Goal: Transaction & Acquisition: Purchase product/service

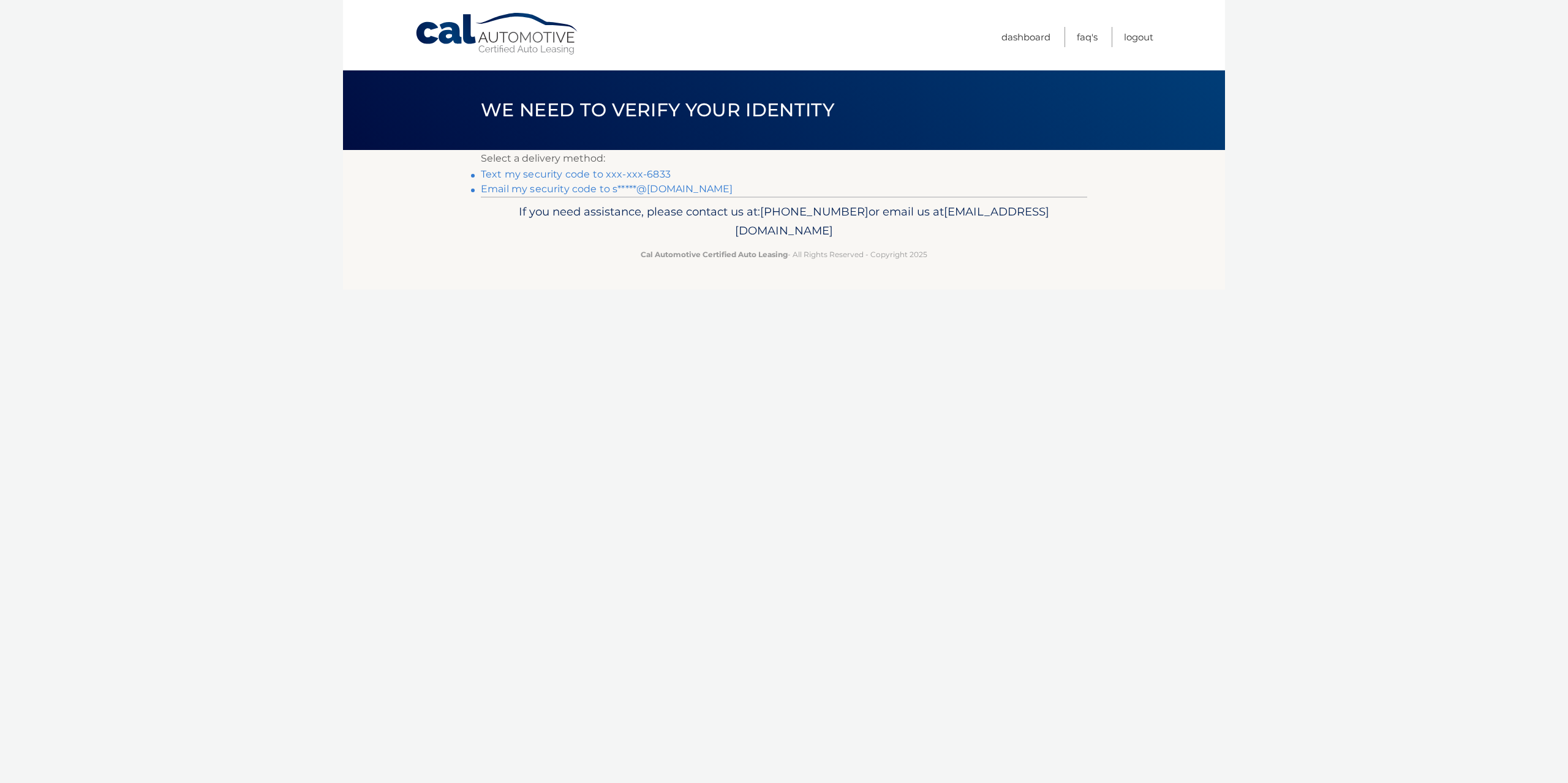
click at [648, 174] on link "Text my security code to xxx-xxx-6833" at bounding box center [576, 174] width 190 height 12
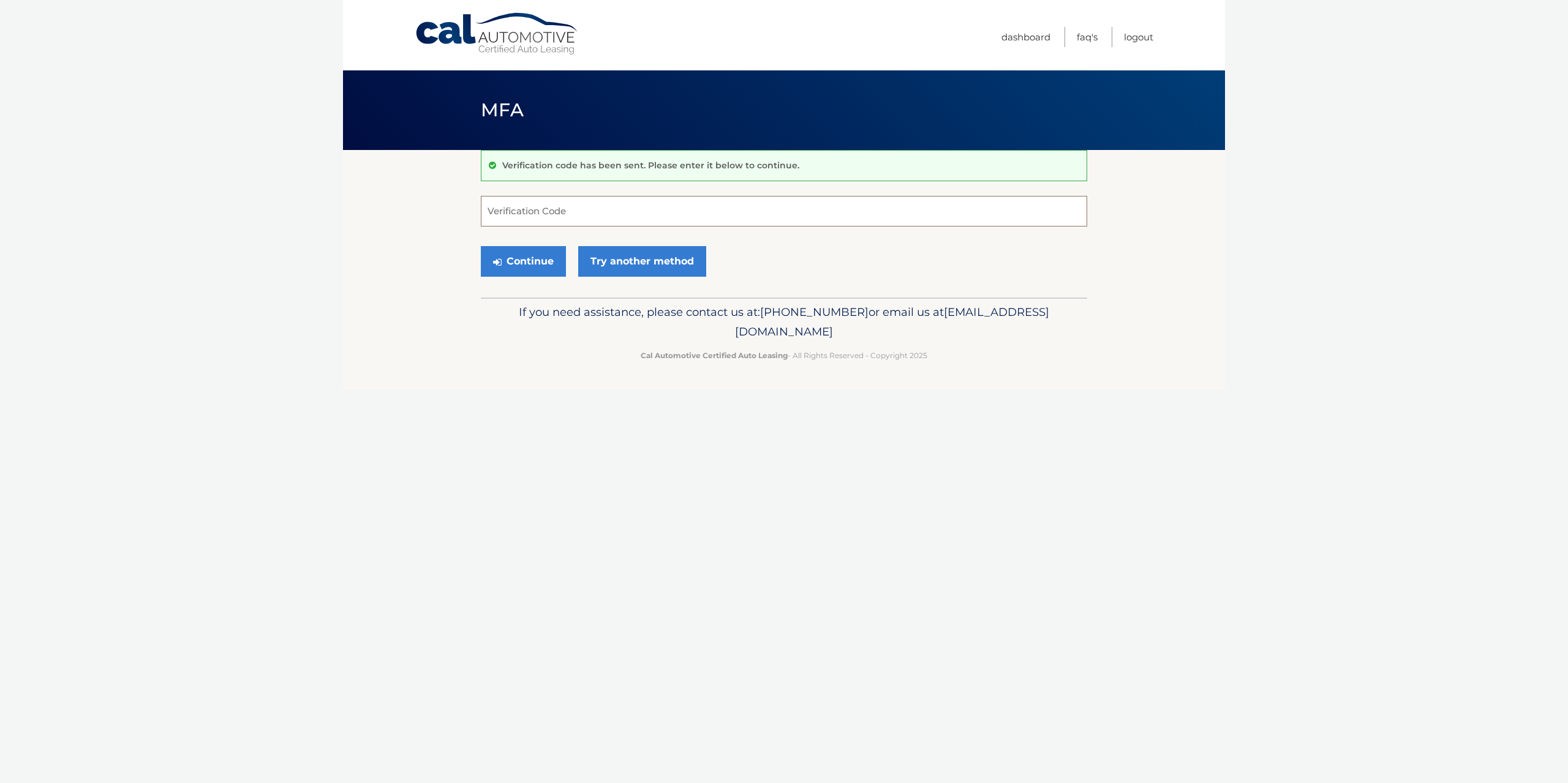
click at [627, 198] on input "Verification Code" at bounding box center [784, 212] width 606 height 30
type input "373328"
click at [481, 246] on button "Continue" at bounding box center [524, 261] width 85 height 30
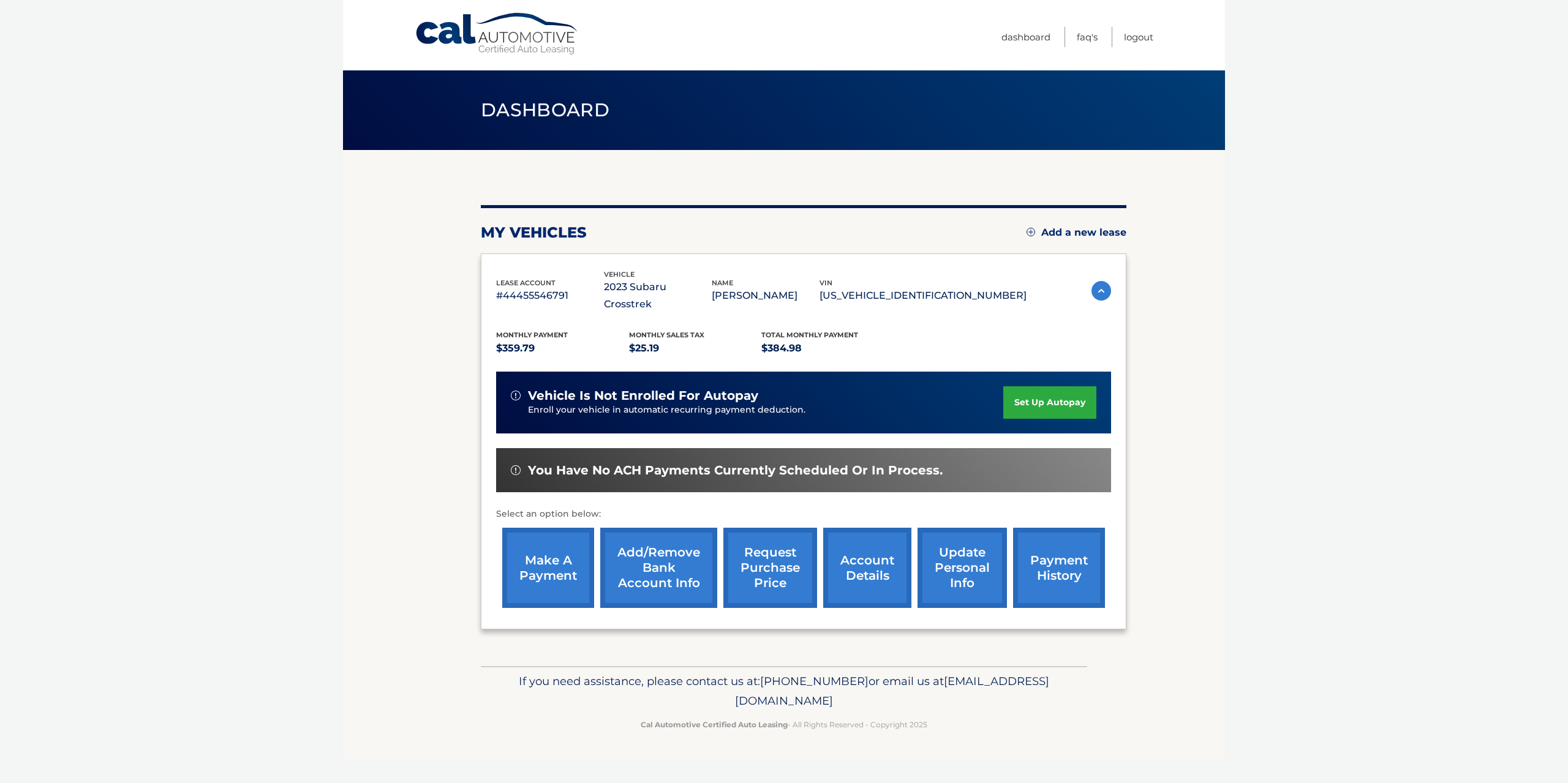
click at [534, 540] on link "make a payment" at bounding box center [548, 568] width 92 height 80
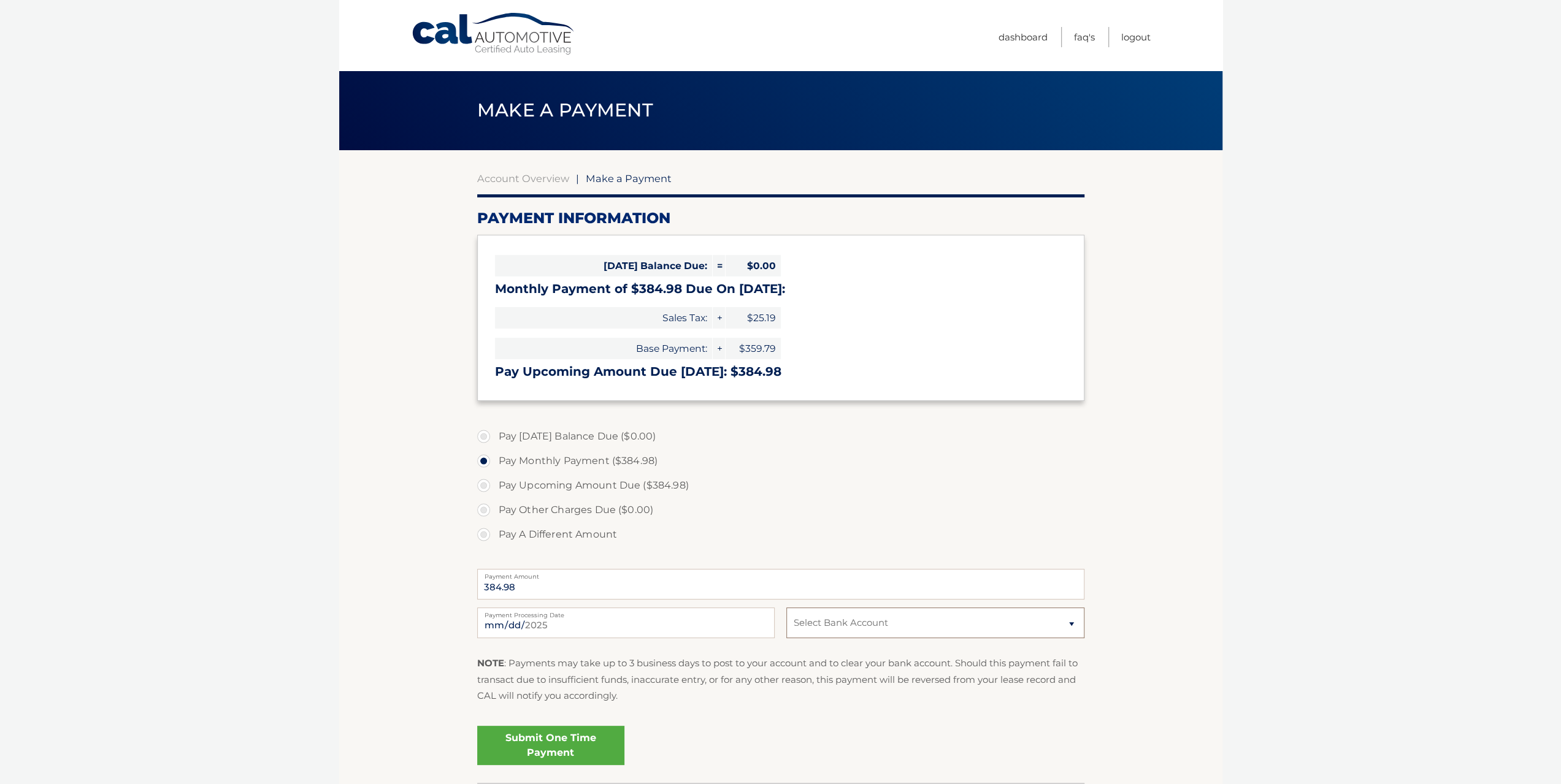
click at [967, 622] on select "Select Bank Account ANDREA LOWE JPMORGAN CHASE BANK, NA *****7277 Checking JPMO…" at bounding box center [935, 623] width 297 height 30
select select "MDY0ZTAxODMtYTE0MS00MTk3LWE5NTAtZmNmMjNhNjBjM2Yz"
click at [787, 608] on select "Select Bank Account ANDREA LOWE JPMORGAN CHASE BANK, NA *****7277 Checking JPMO…" at bounding box center [935, 623] width 297 height 30
click at [687, 738] on div "Submit One Time Payment" at bounding box center [780, 743] width 607 height 44
click at [532, 740] on link "Submit One Time Payment" at bounding box center [550, 746] width 147 height 39
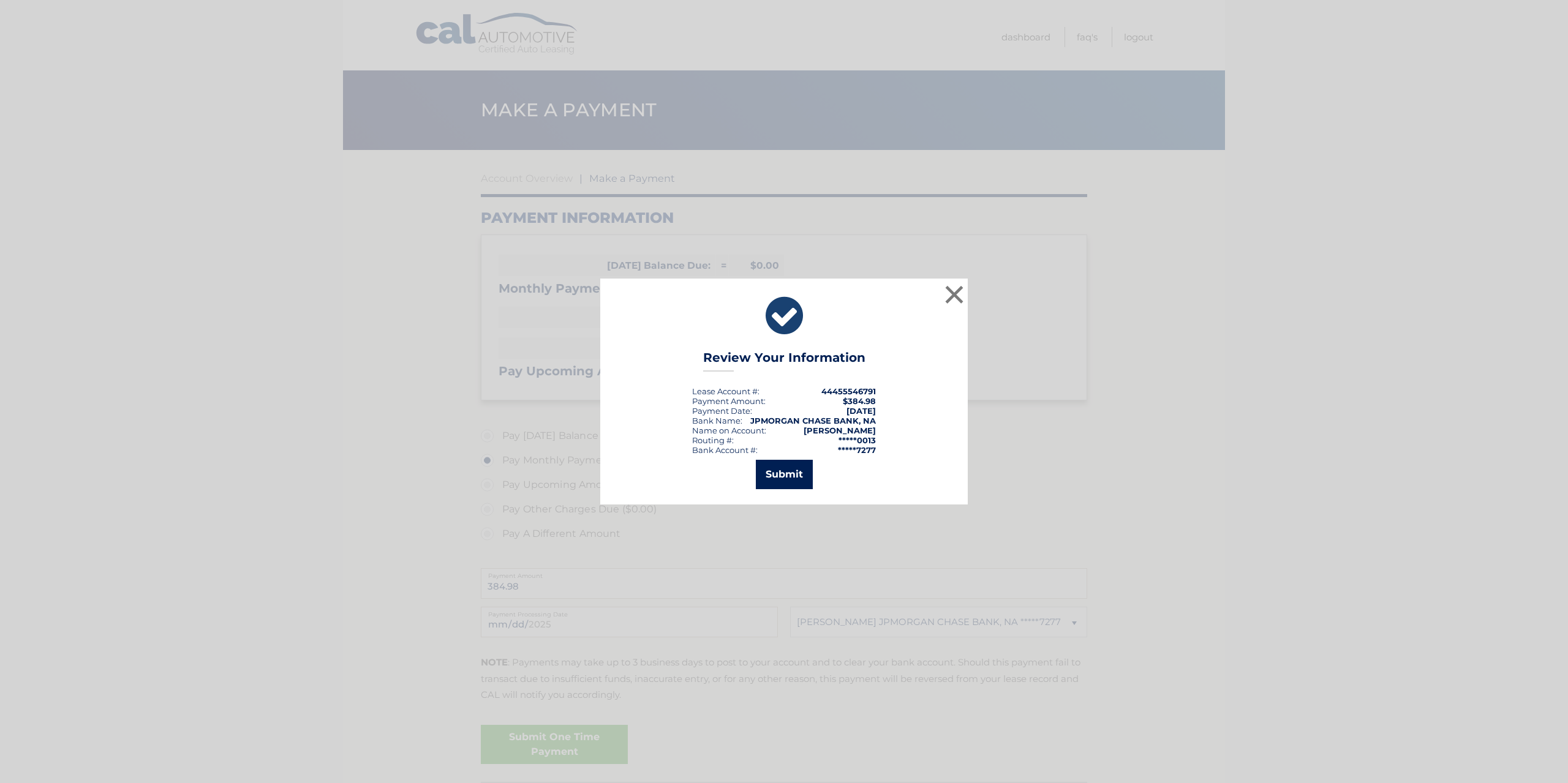
click at [805, 471] on button "Submit" at bounding box center [784, 475] width 57 height 29
